Goal: Navigation & Orientation: Find specific page/section

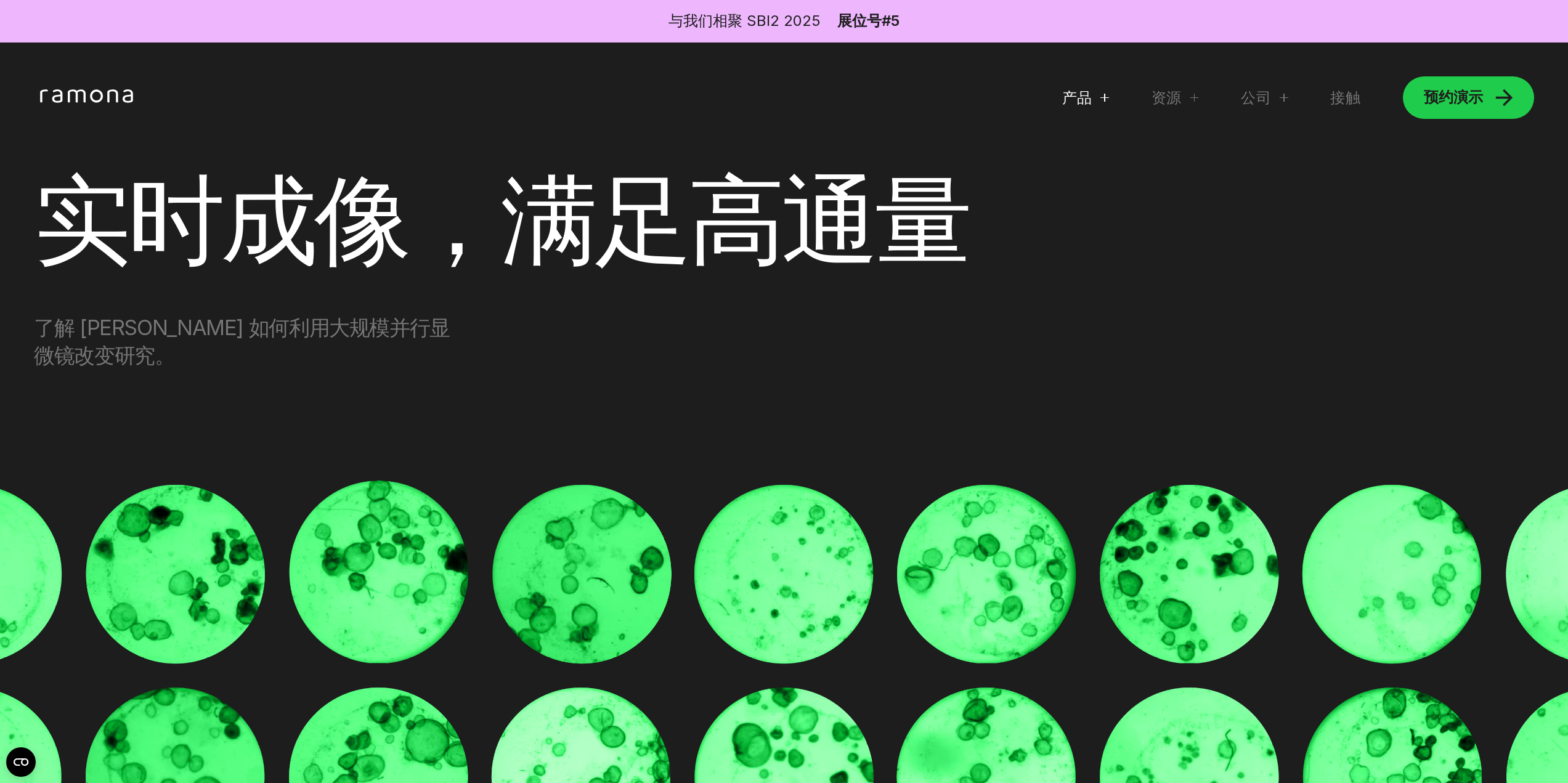
click at [1085, 98] on div "产品" at bounding box center [1086, 98] width 47 height 19
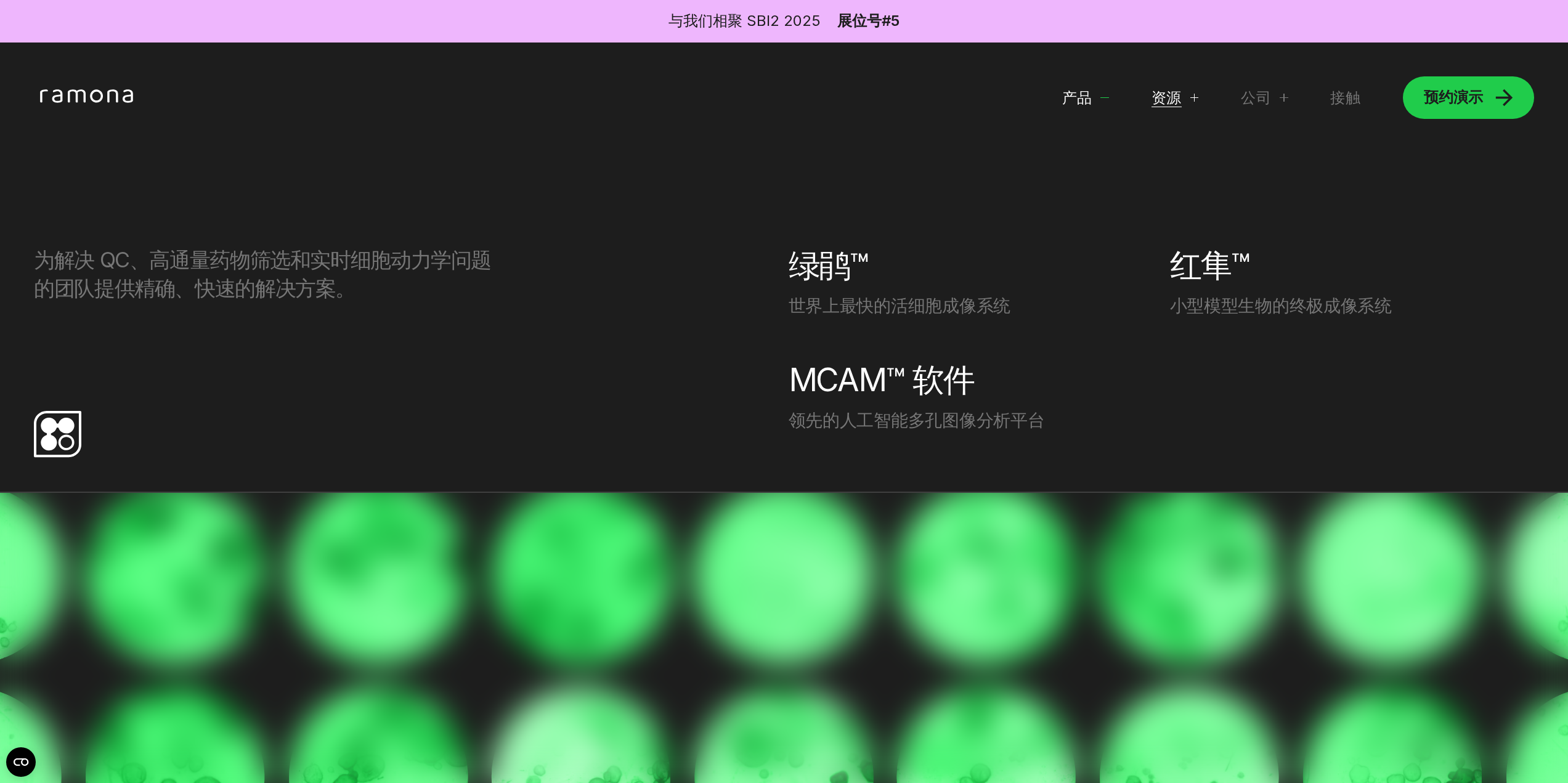
click at [1166, 102] on font "资源" at bounding box center [1166, 98] width 30 height 18
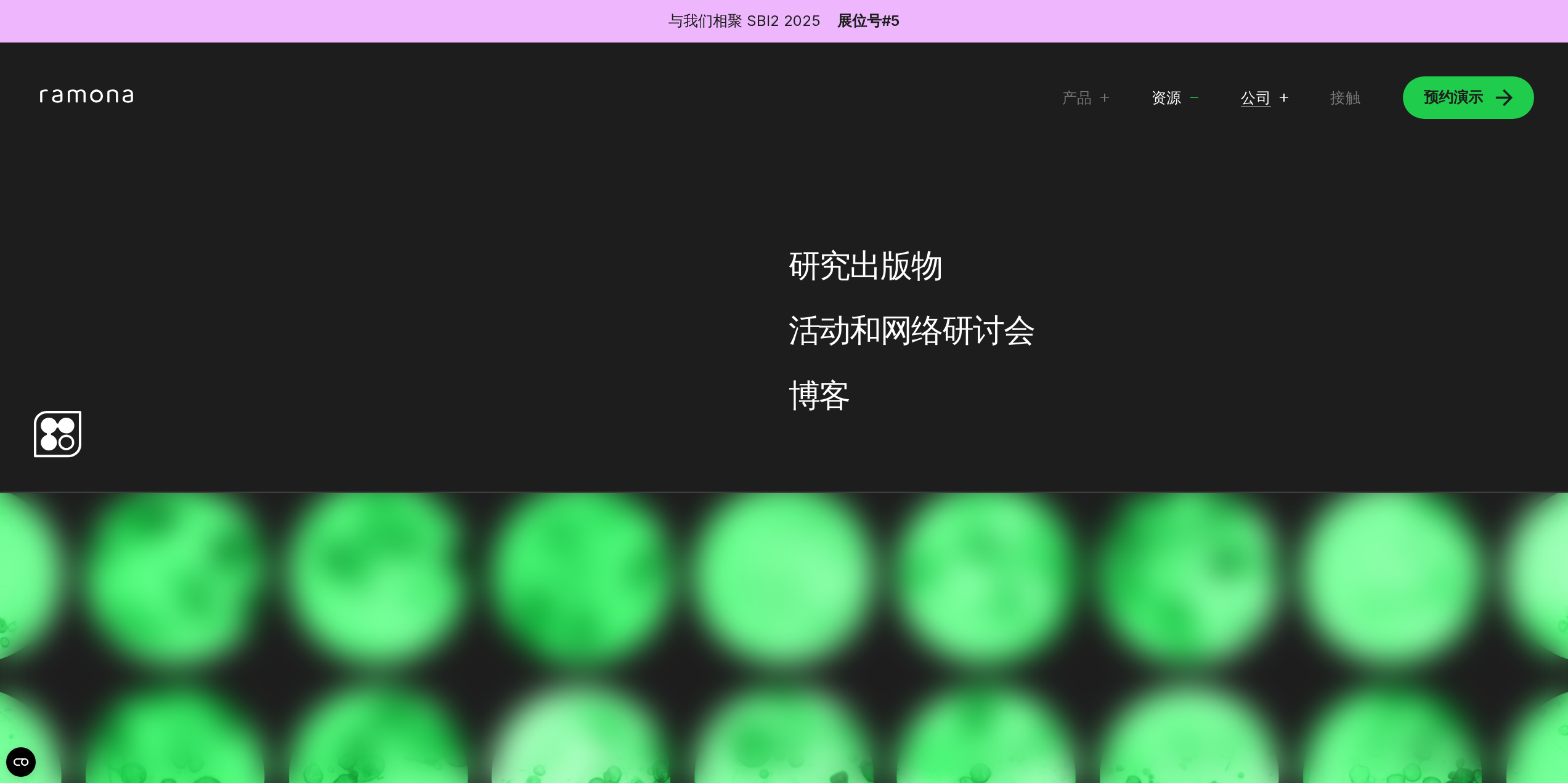
click at [1251, 99] on font "公司" at bounding box center [1256, 98] width 30 height 18
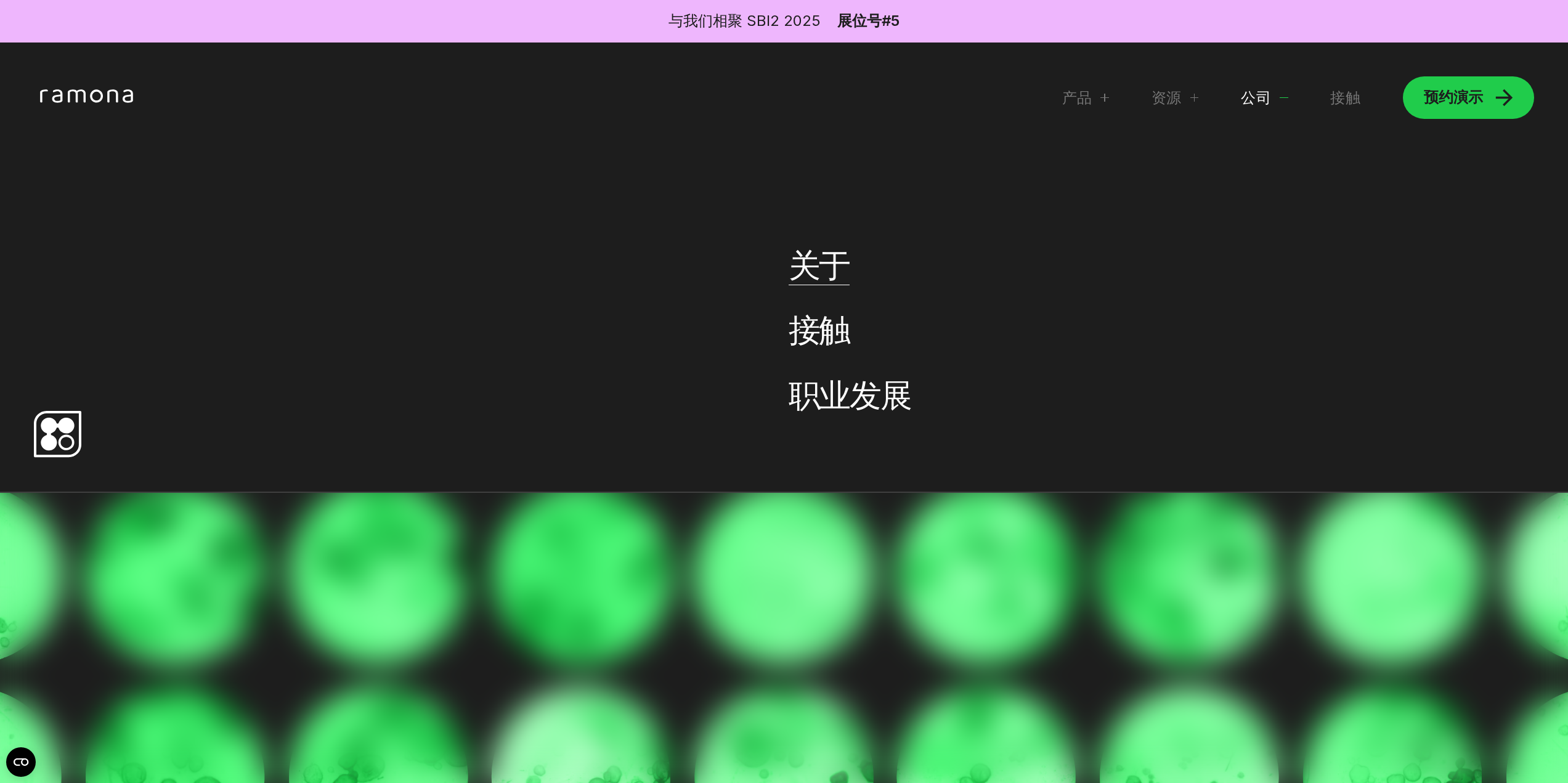
click at [831, 266] on font "关于" at bounding box center [819, 265] width 62 height 38
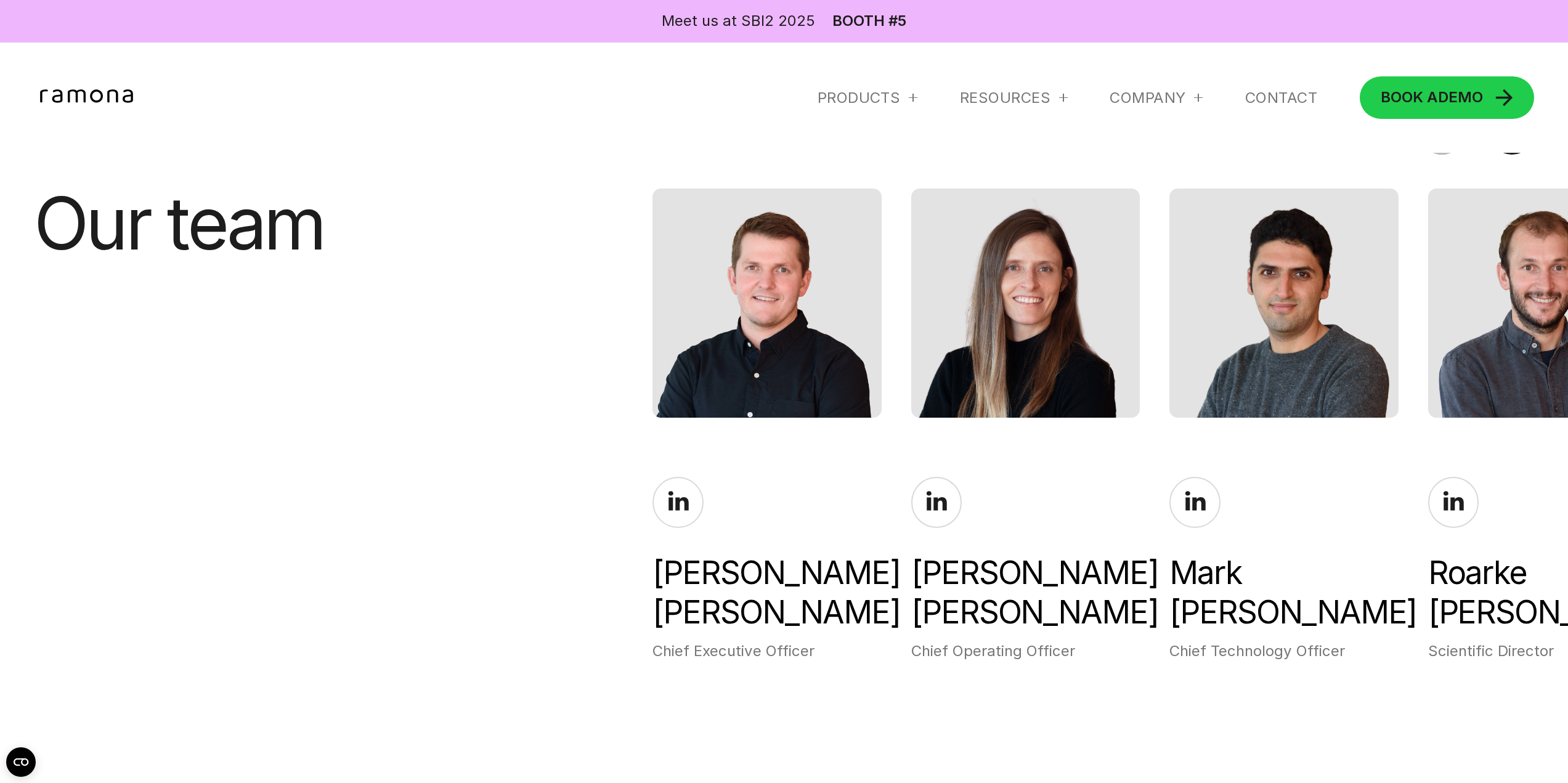
scroll to position [3758, 0]
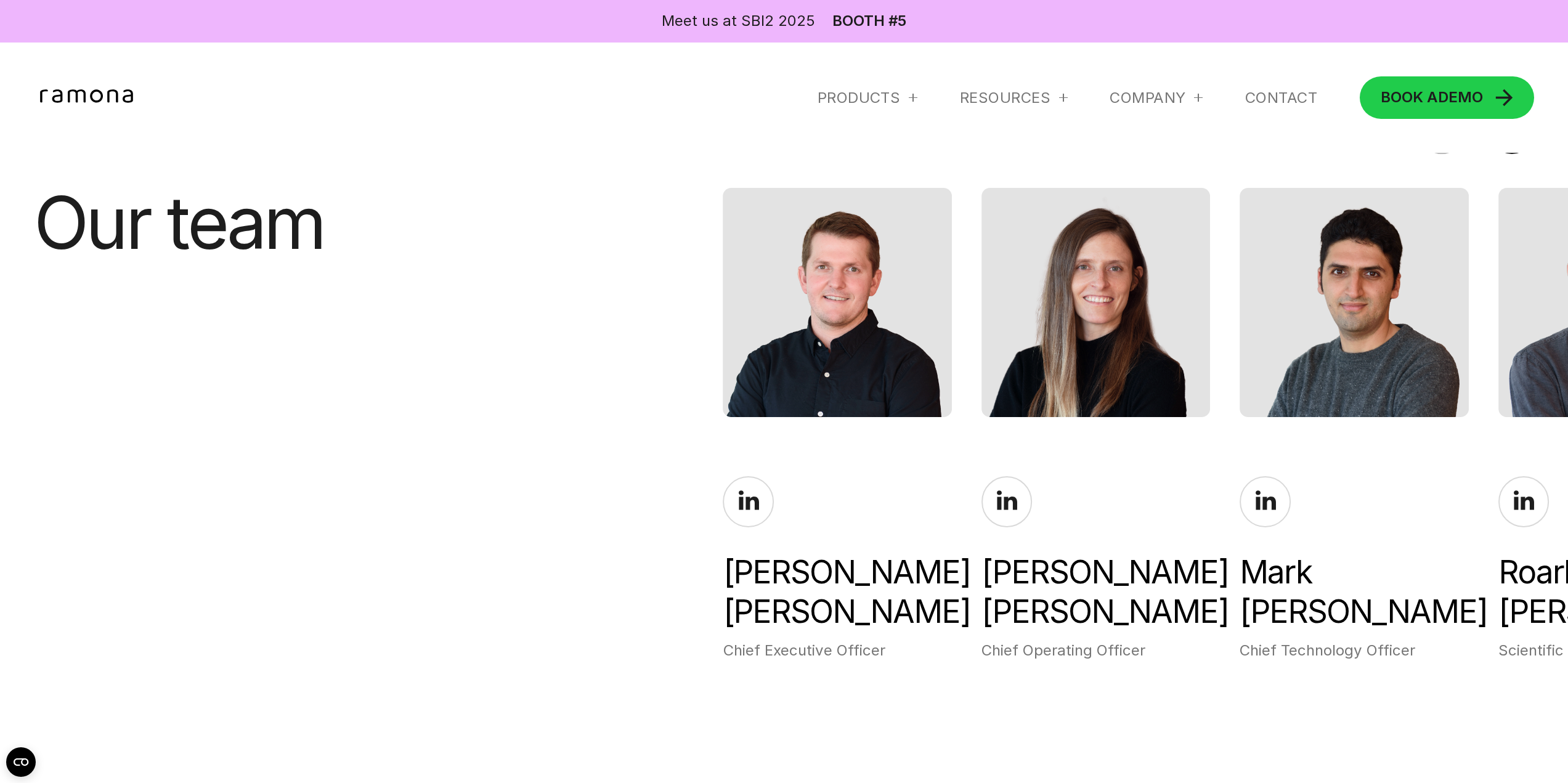
click at [820, 604] on div "[PERSON_NAME]" at bounding box center [837, 592] width 228 height 79
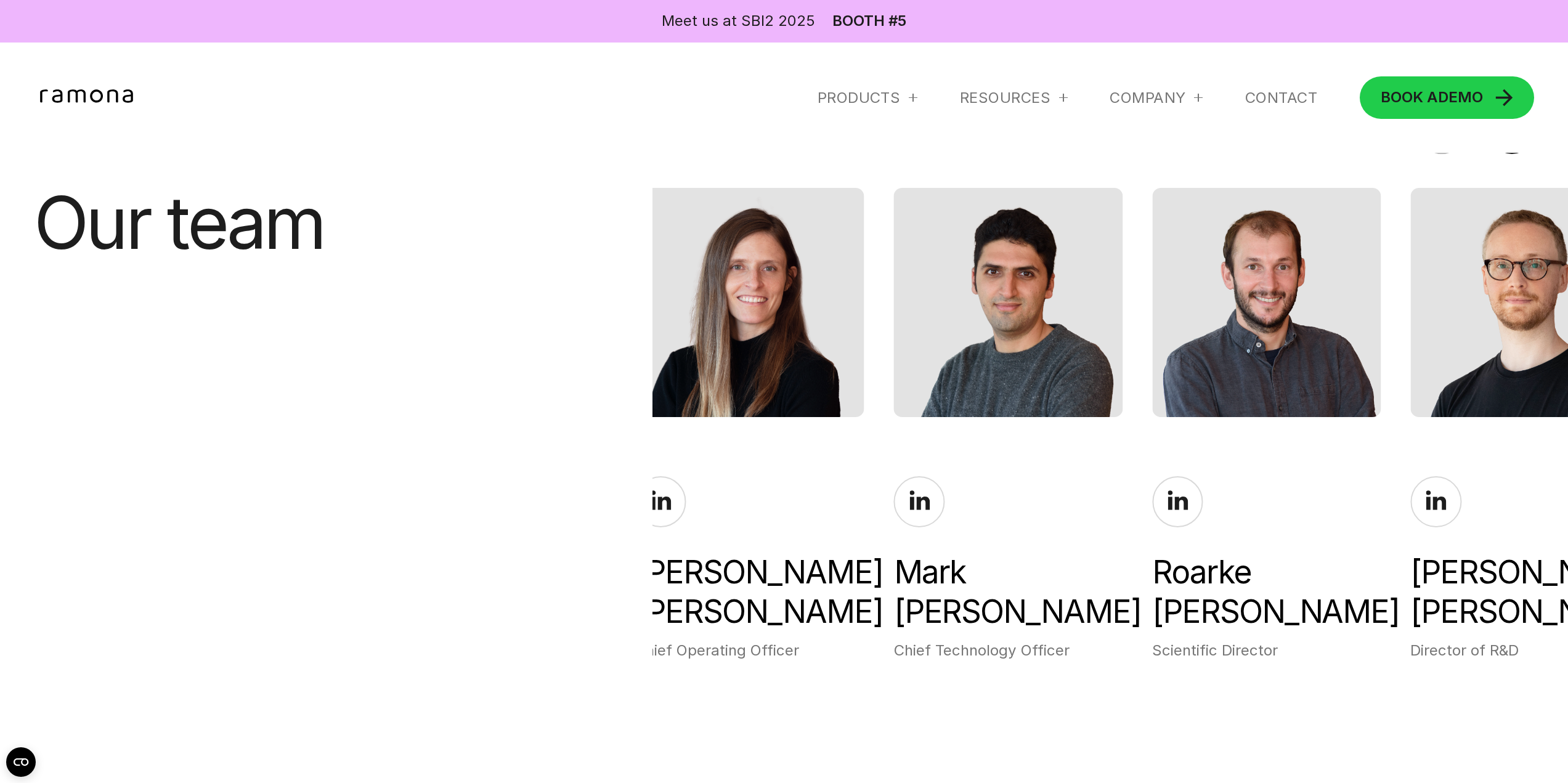
click at [653, 569] on div "[PERSON_NAME]" at bounding box center [749, 592] width 228 height 79
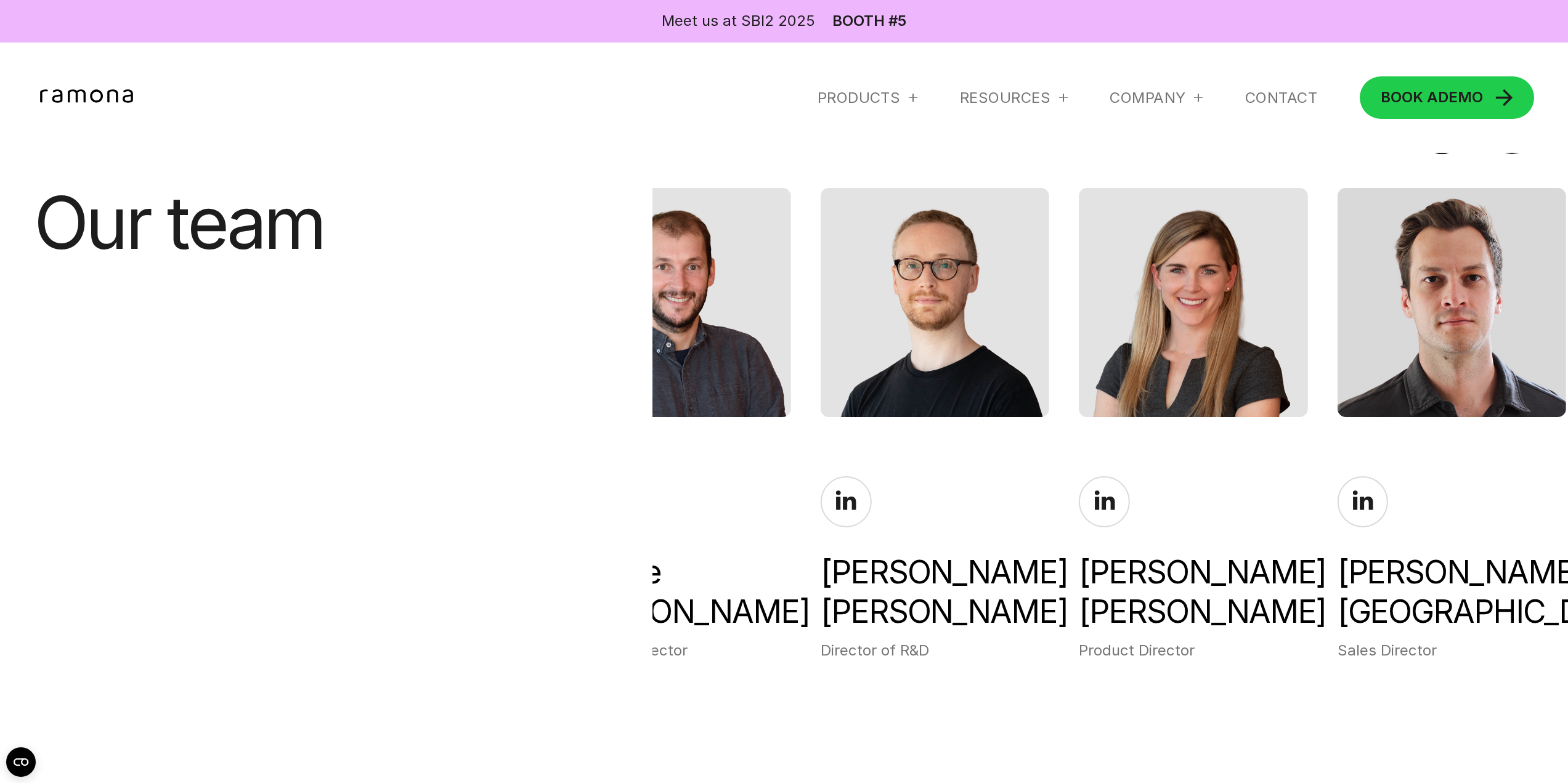
click at [766, 540] on div "[PERSON_NAME] Scientific Director" at bounding box center [676, 569] width 228 height 185
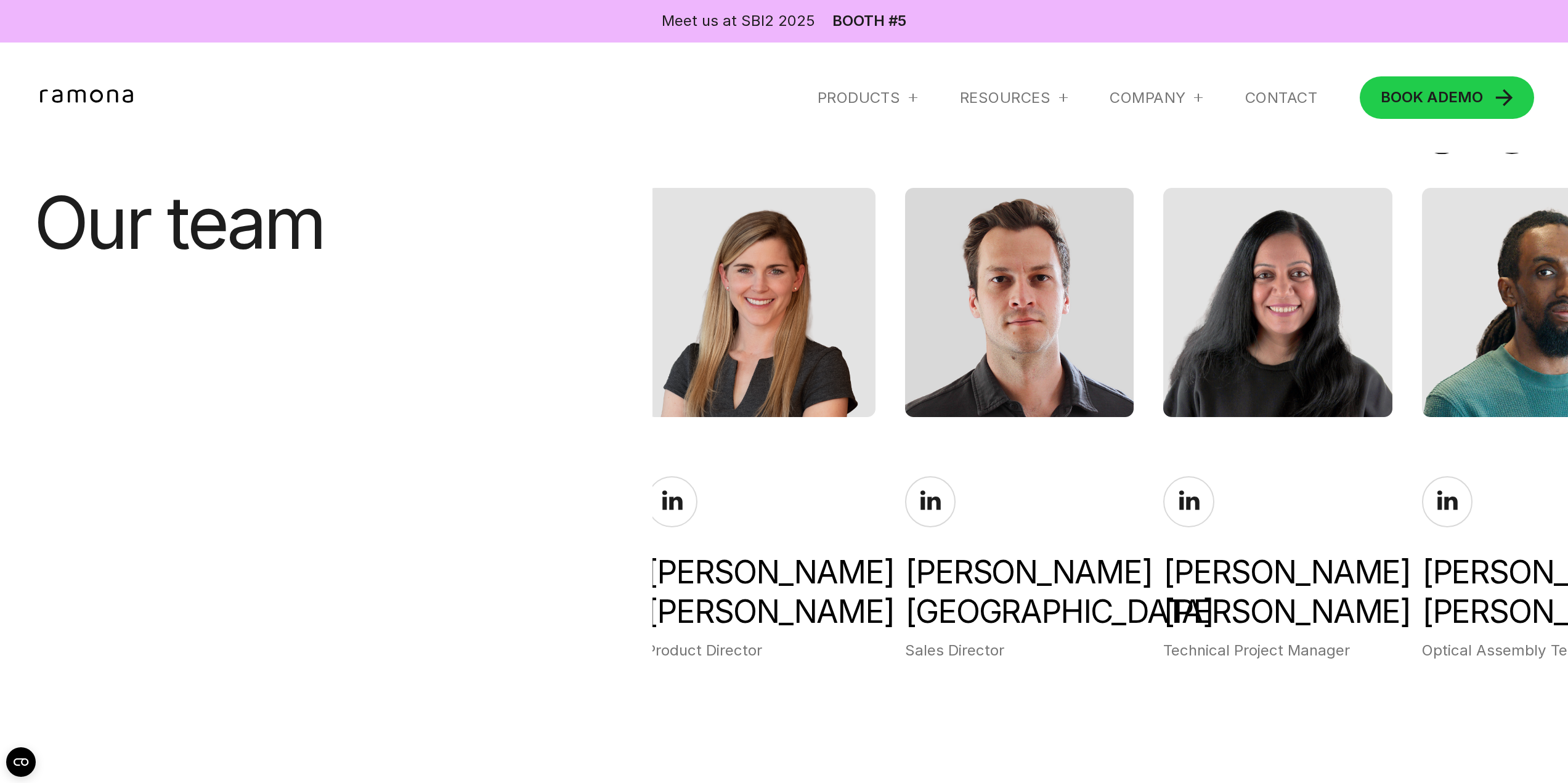
click at [660, 523] on div "[PERSON_NAME] Product Director" at bounding box center [760, 569] width 228 height 185
drag, startPoint x: 1393, startPoint y: 538, endPoint x: 795, endPoint y: 586, distance: 599.9
click at [828, 581] on div "[PERSON_NAME] Chief Executive Officer [PERSON_NAME] Chief Operating Officer [PE…" at bounding box center [1110, 424] width 916 height 473
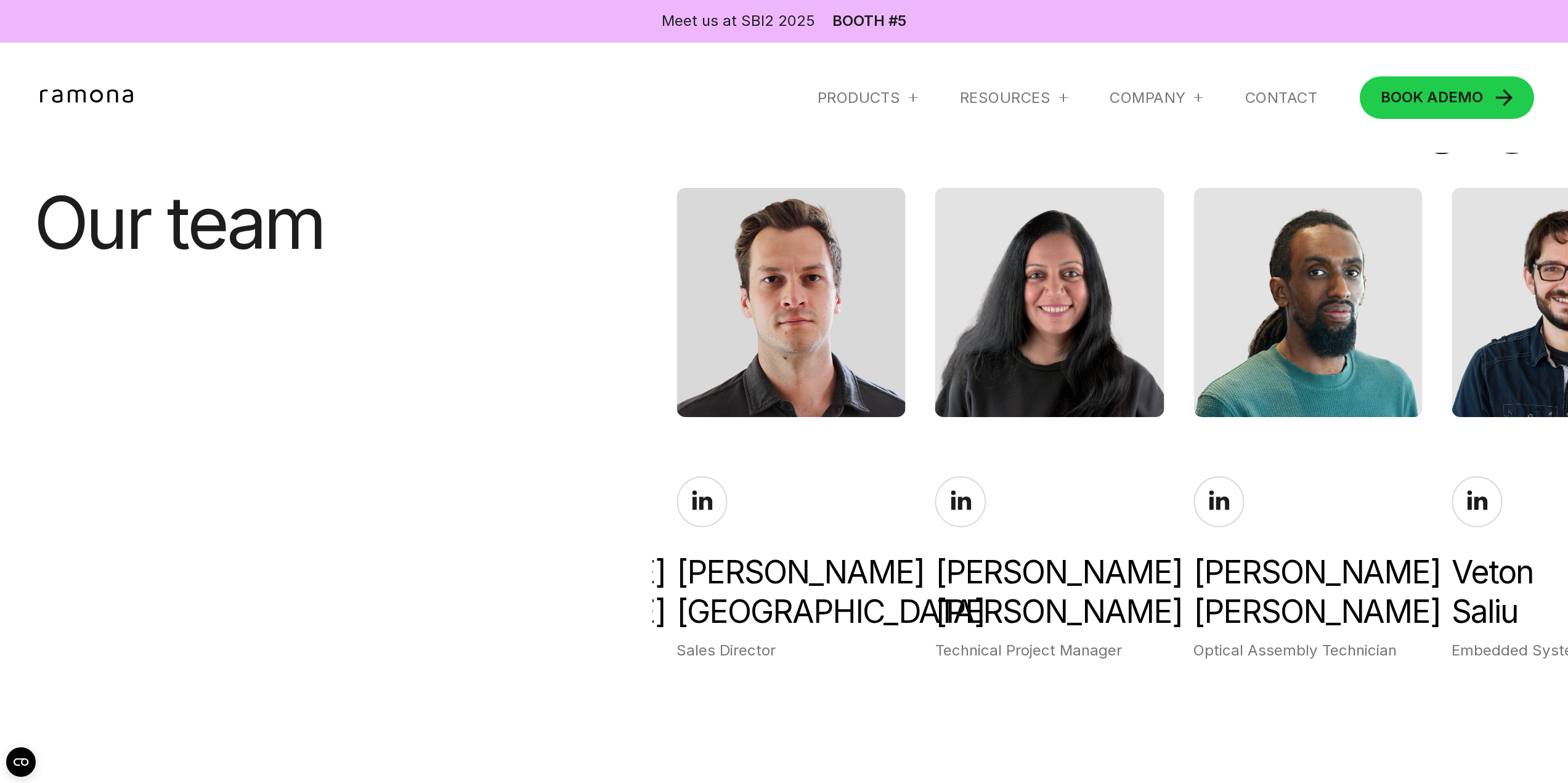
click at [936, 577] on div "[PERSON_NAME]" at bounding box center [1050, 592] width 228 height 79
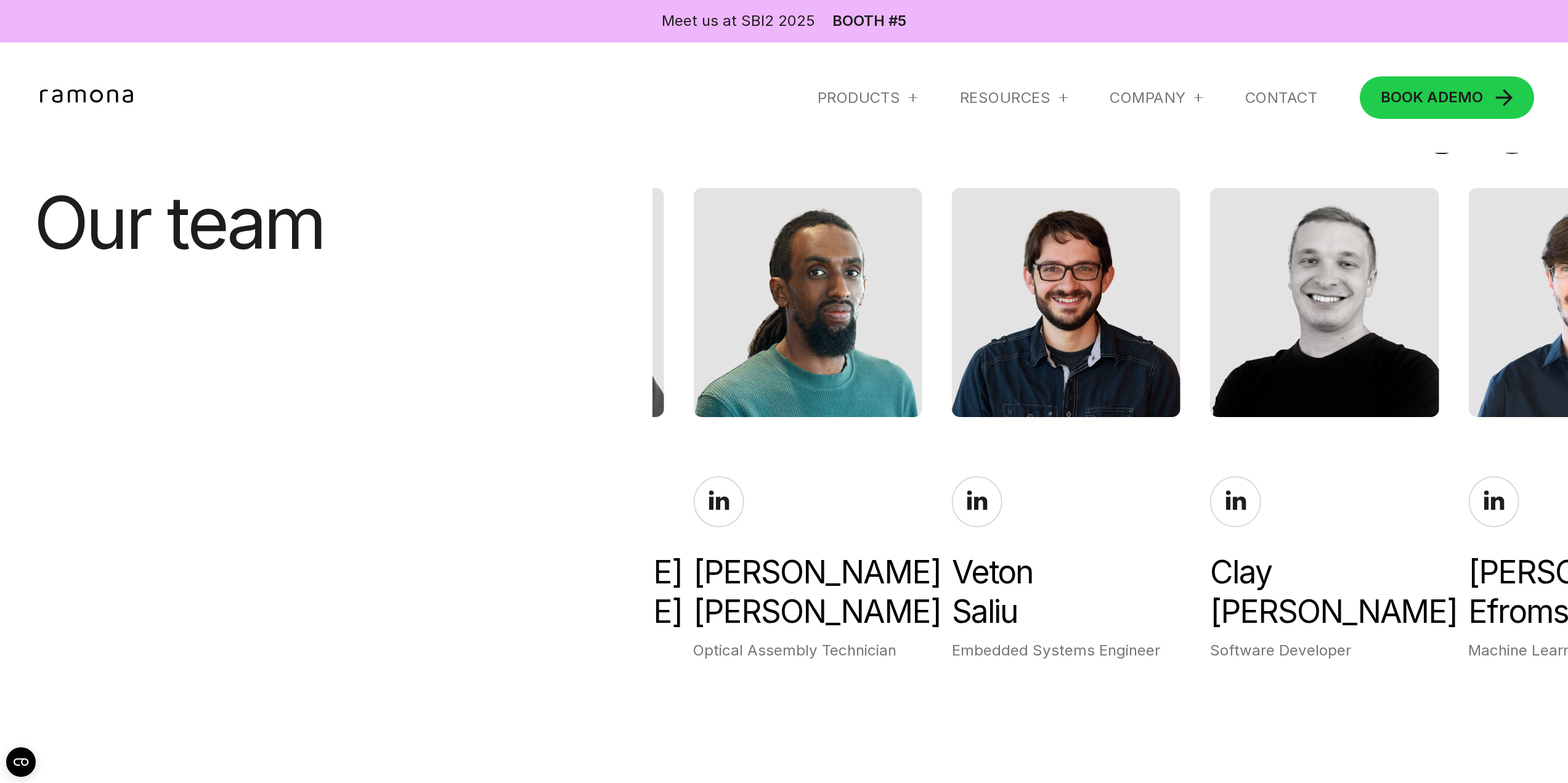
click at [952, 574] on div "[PERSON_NAME]" at bounding box center [1066, 592] width 228 height 79
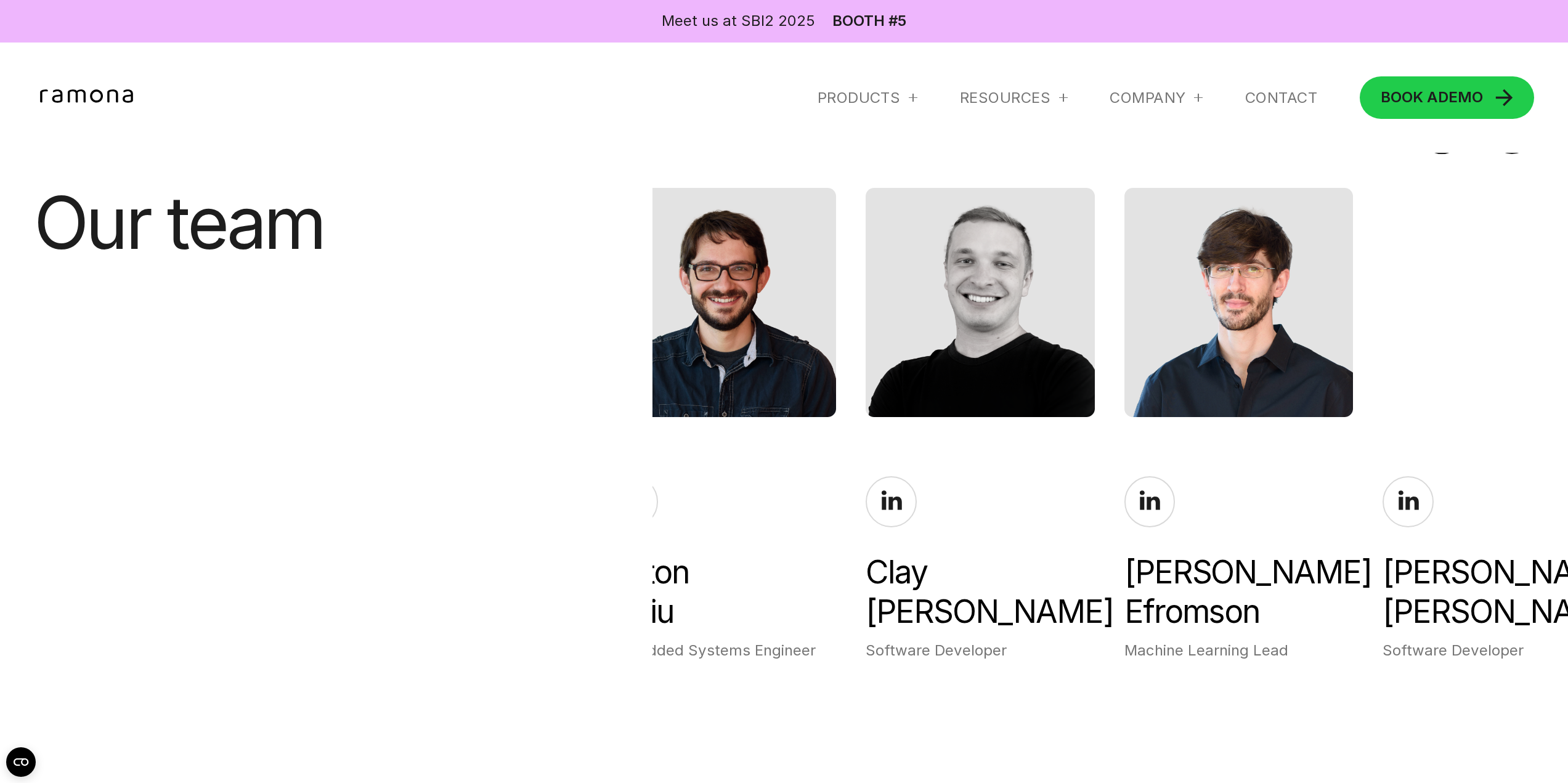
click at [1125, 584] on div "[PERSON_NAME]" at bounding box center [1239, 592] width 228 height 79
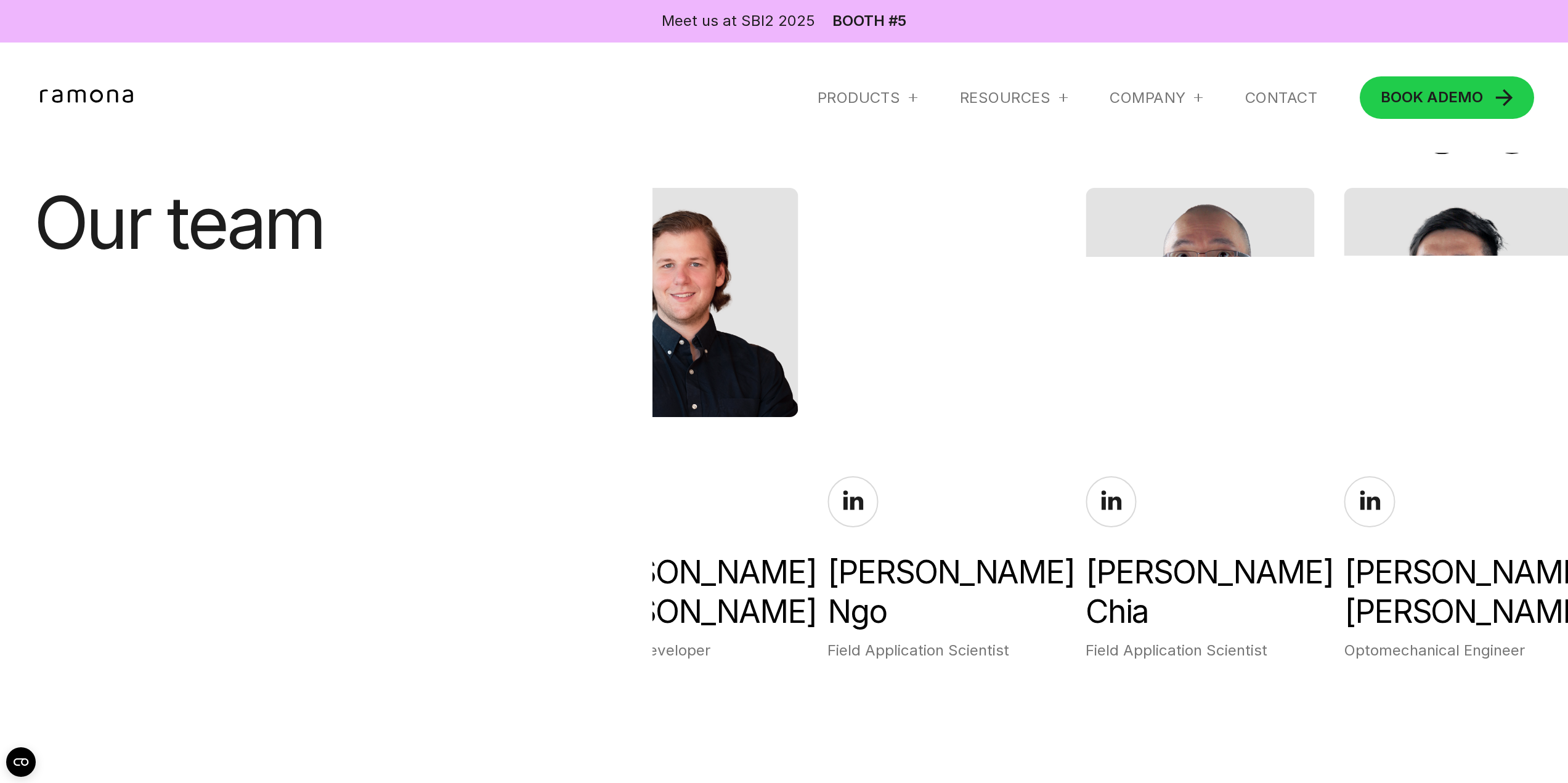
click at [960, 595] on span "Ngo" at bounding box center [942, 611] width 228 height 39
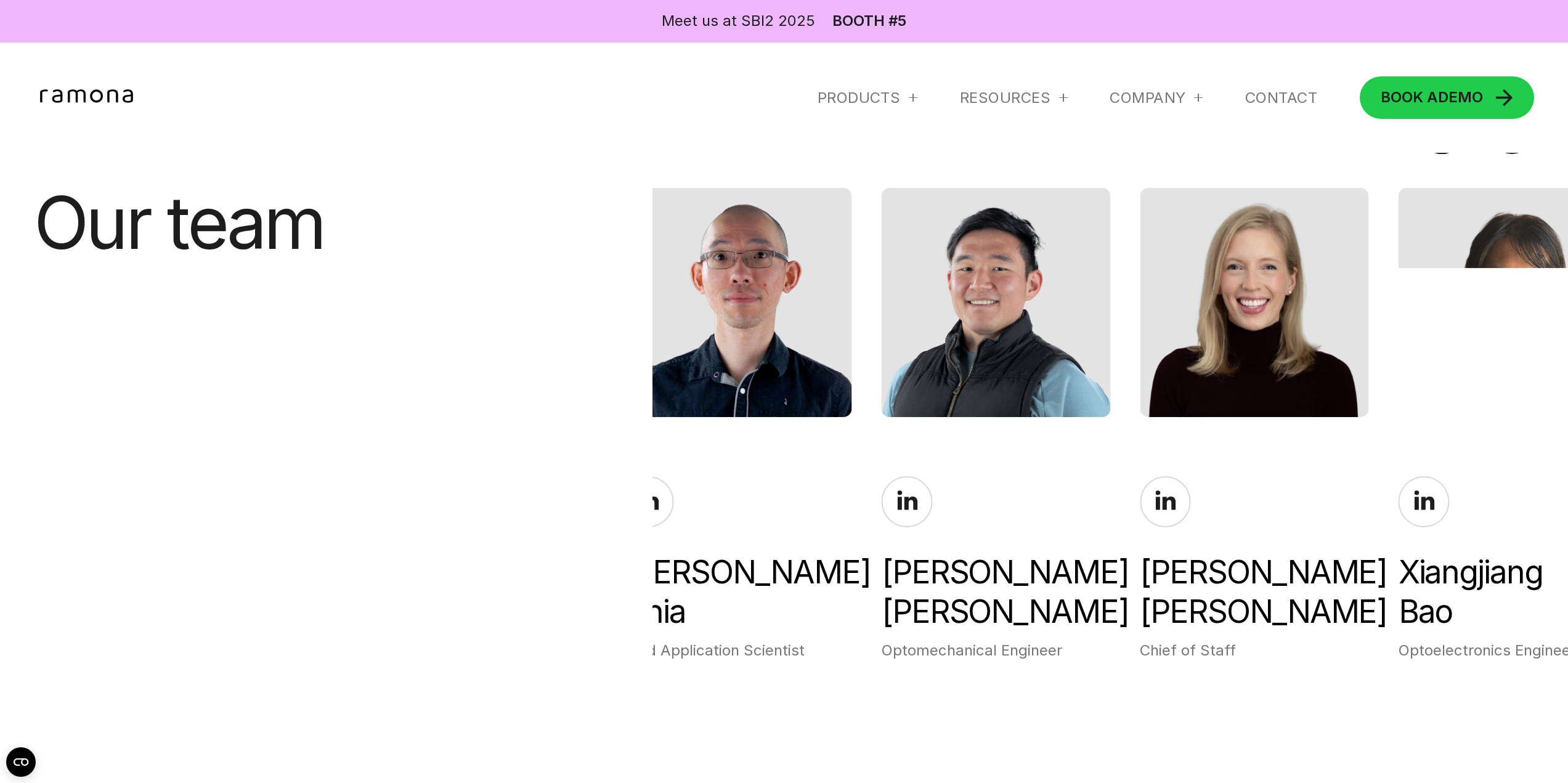
click at [945, 605] on span "[PERSON_NAME]" at bounding box center [996, 611] width 228 height 39
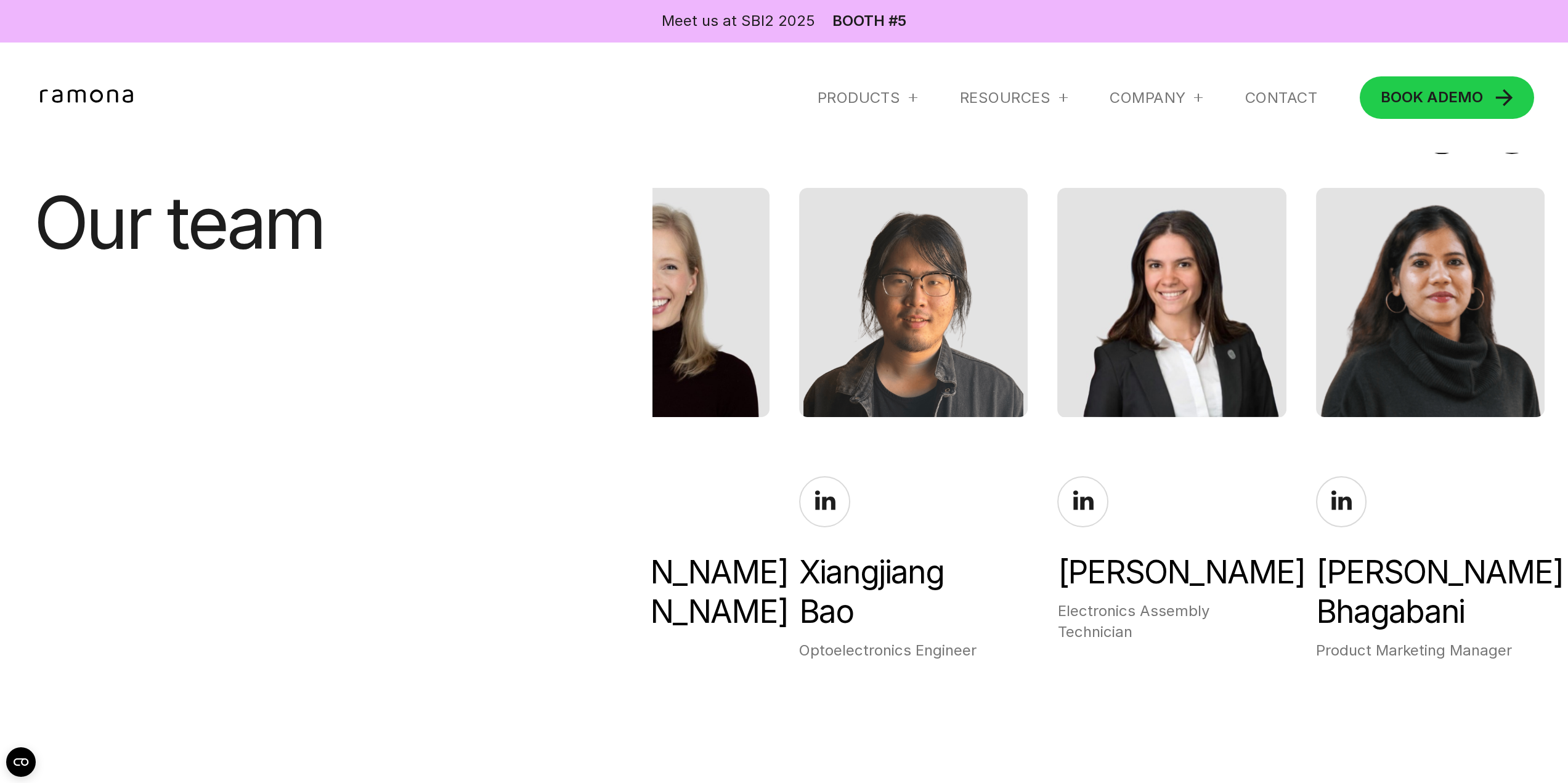
click at [943, 601] on div "Xiangjiang Bao" at bounding box center [913, 592] width 228 height 79
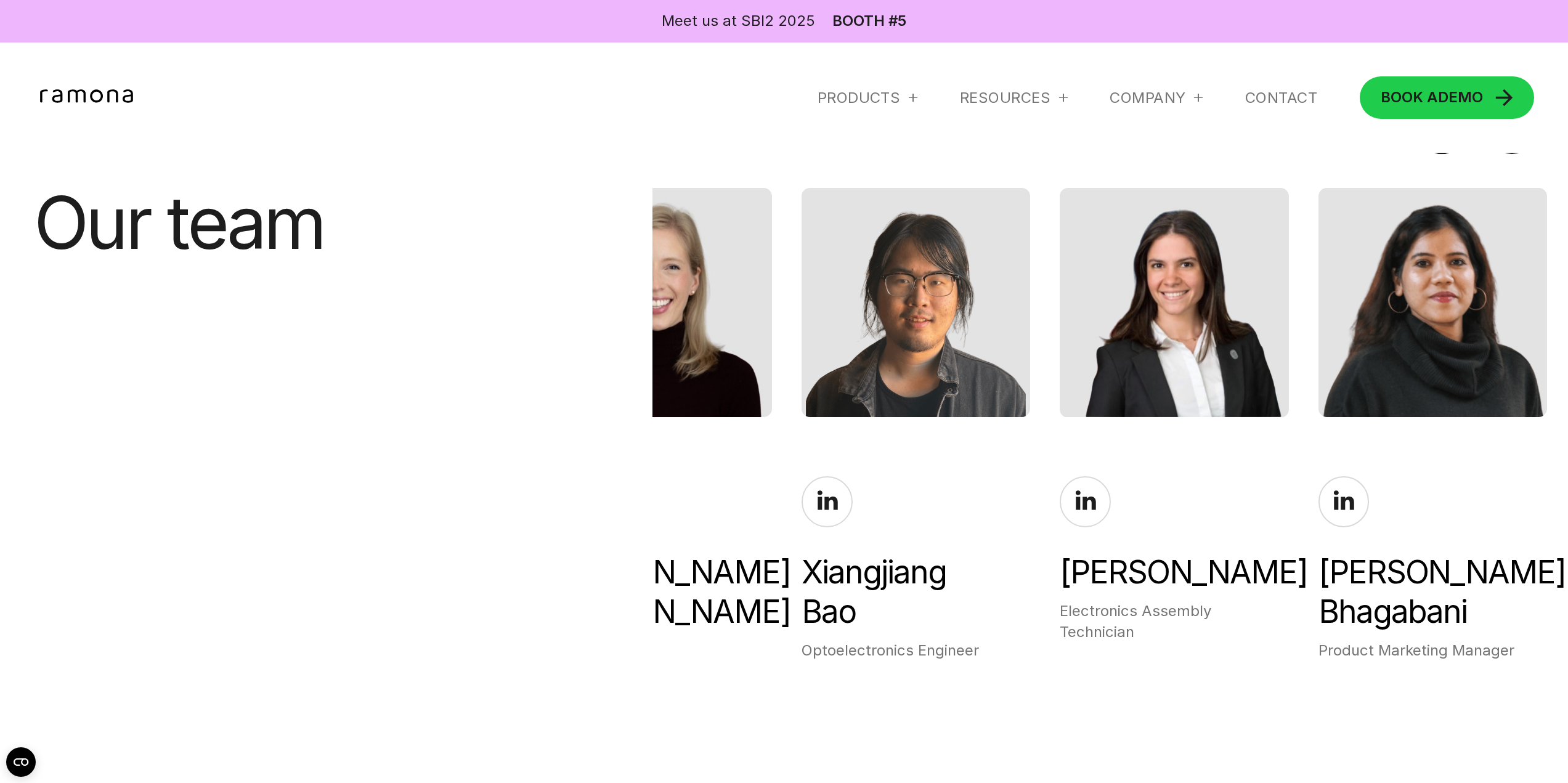
drag, startPoint x: 729, startPoint y: 584, endPoint x: 1805, endPoint y: 604, distance: 1076.2
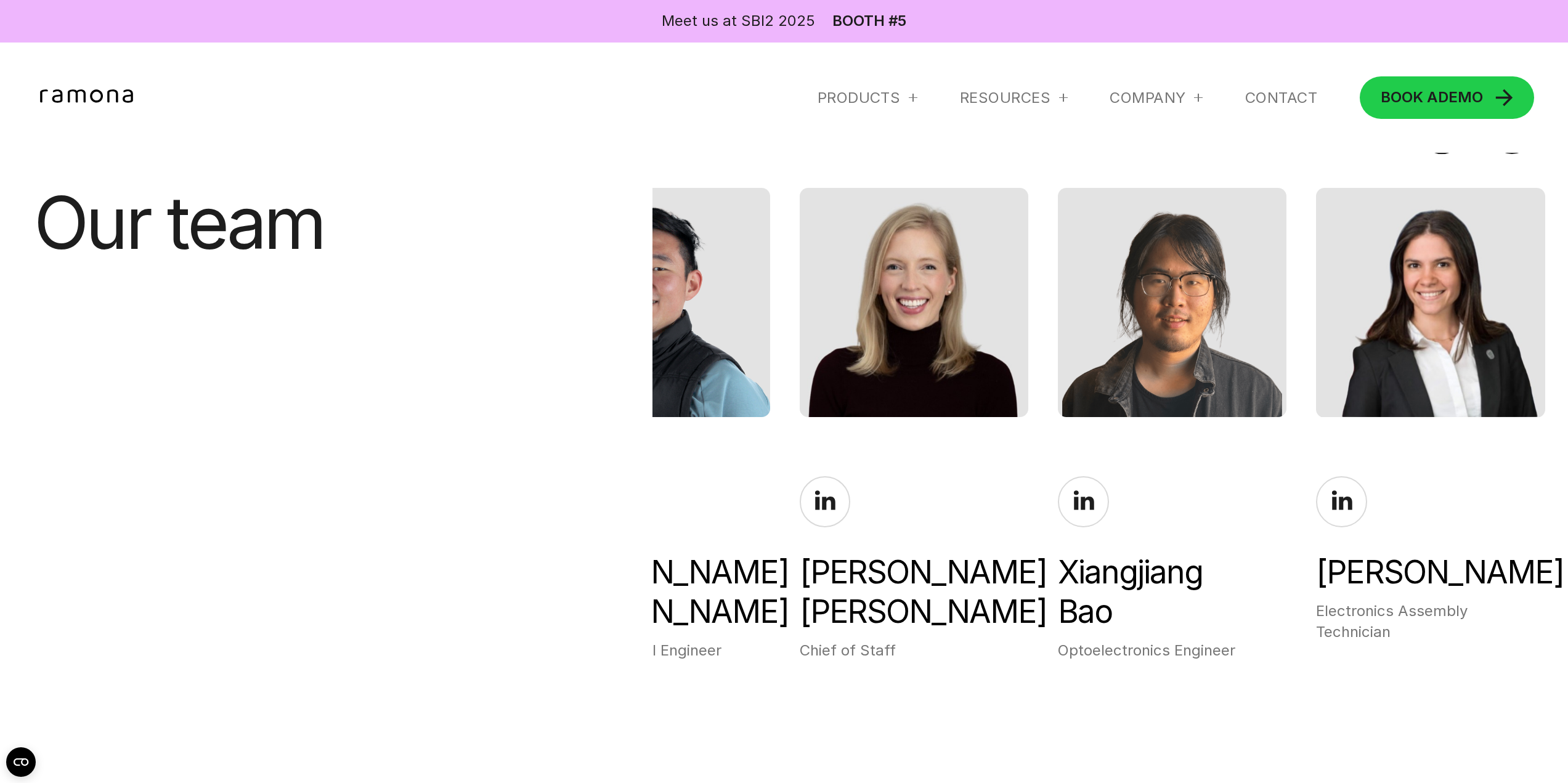
click at [1287, 555] on div "Xiangjiang Bao" at bounding box center [1173, 592] width 228 height 79
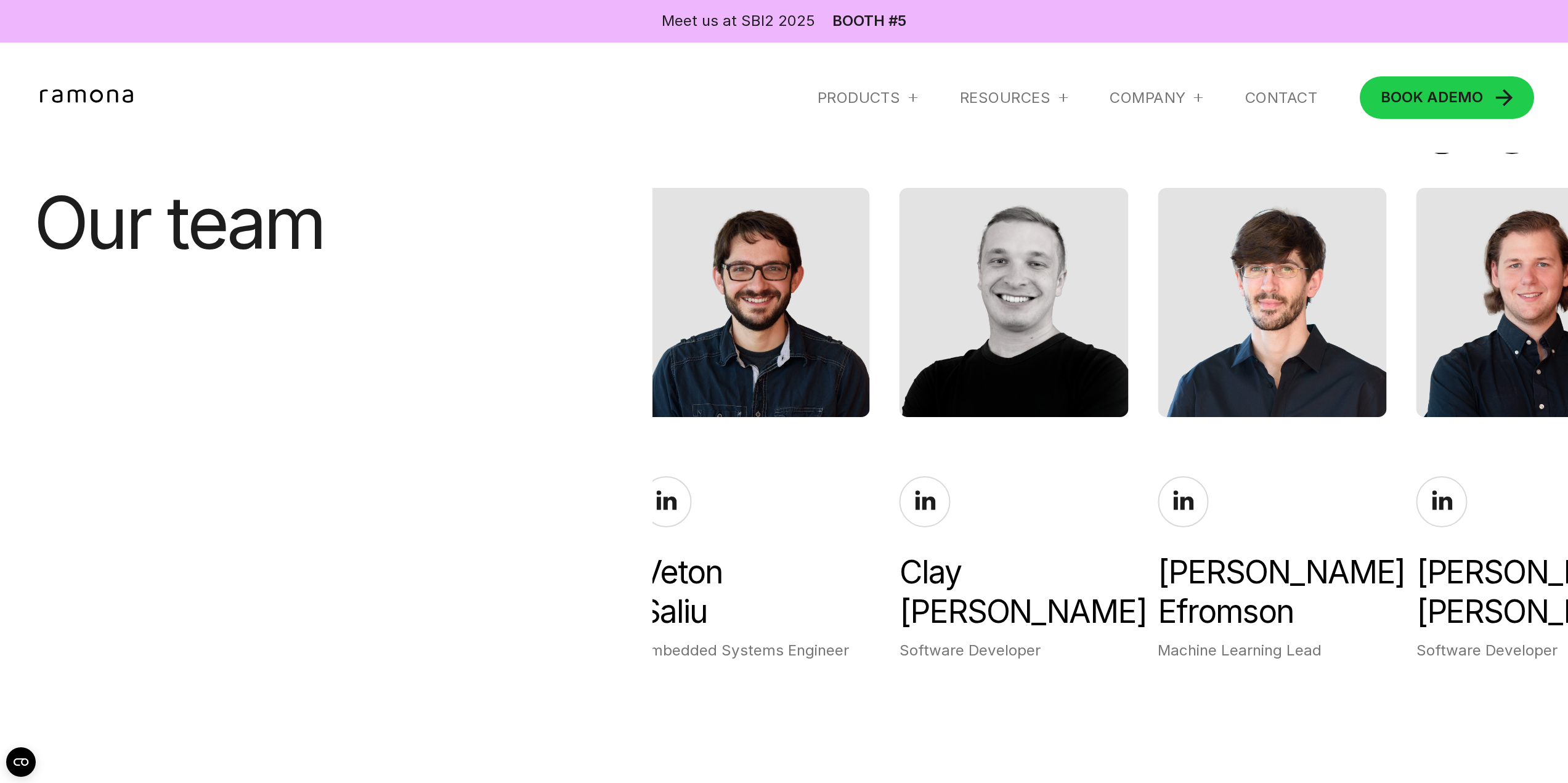
click at [869, 624] on div "[PERSON_NAME] Embedded Systems Engineer" at bounding box center [755, 569] width 228 height 185
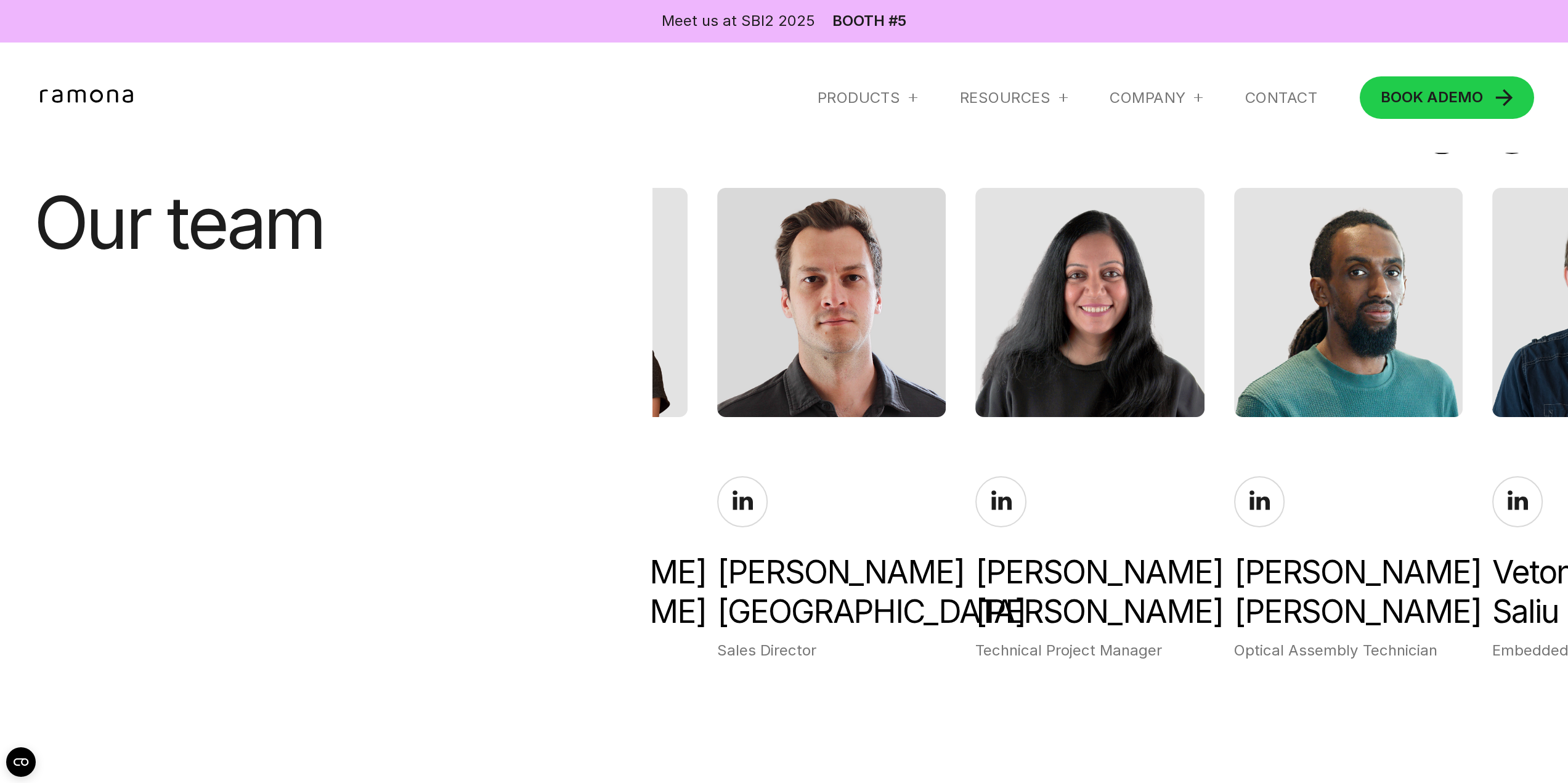
click at [1317, 658] on div "[PERSON_NAME] Chief Executive Officer [PERSON_NAME] Chief Operating Officer [PE…" at bounding box center [1110, 424] width 916 height 473
